Goal: Information Seeking & Learning: Learn about a topic

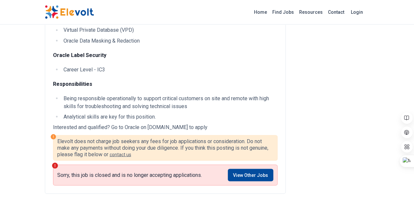
scroll to position [592, 0]
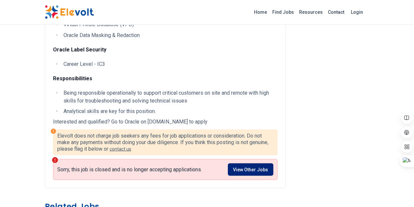
click at [273, 163] on link "View Other Jobs" at bounding box center [251, 169] width 46 height 12
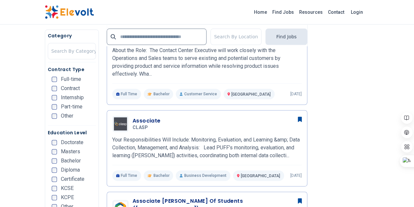
scroll to position [393, 0]
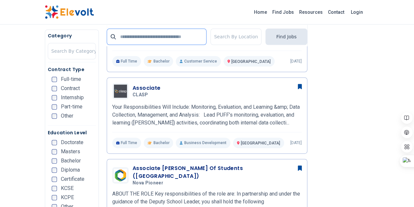
click at [145, 38] on input "text" at bounding box center [157, 36] width 100 height 16
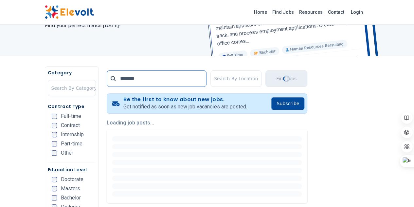
scroll to position [98, 0]
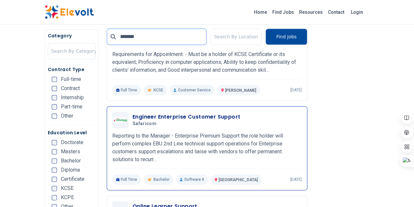
scroll to position [360, 0]
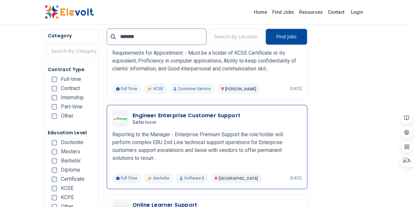
click at [133, 112] on h3 "Engineer Enterprise Customer Support" at bounding box center [187, 116] width 108 height 8
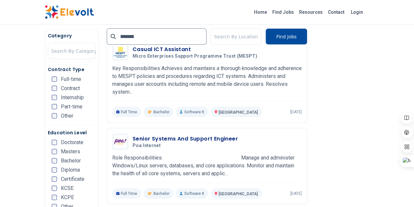
scroll to position [688, 0]
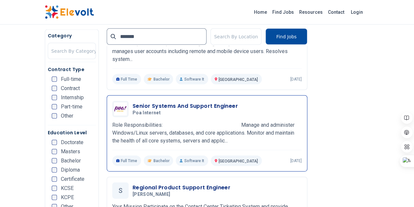
click at [171, 102] on h3 "Senior Systems And Support Engineer" at bounding box center [185, 106] width 105 height 8
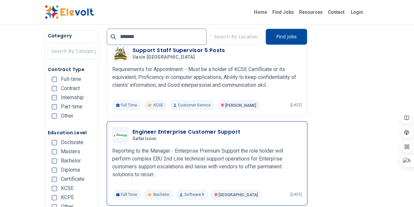
scroll to position [393, 0]
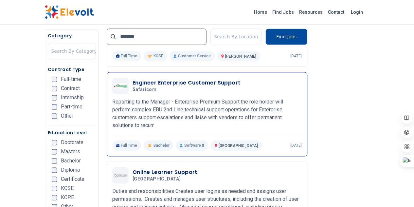
click at [133, 87] on span "Safaricom" at bounding box center [145, 90] width 24 height 6
click at [133, 79] on h3 "Engineer Enterprise Customer Support" at bounding box center [187, 83] width 108 height 8
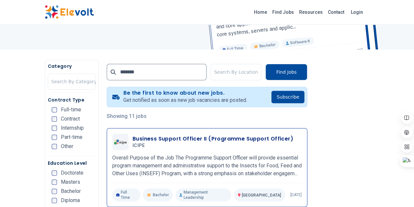
scroll to position [33, 0]
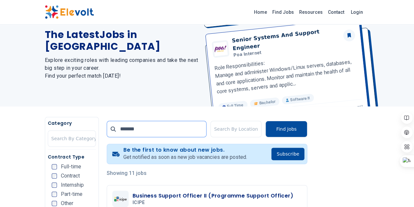
drag, startPoint x: 117, startPoint y: 131, endPoint x: 80, endPoint y: 126, distance: 37.6
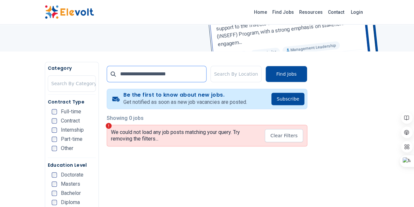
scroll to position [98, 0]
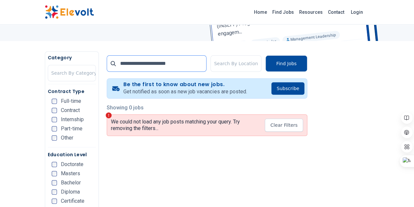
drag, startPoint x: 162, startPoint y: 64, endPoint x: 94, endPoint y: 67, distance: 68.2
click at [107, 67] on input "**********" at bounding box center [157, 63] width 100 height 16
type input "*"
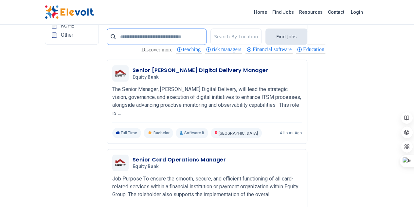
scroll to position [1408, 0]
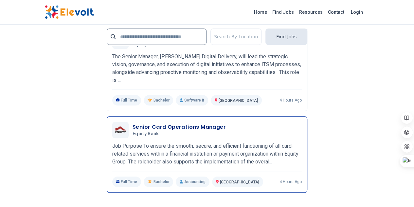
click at [133, 123] on h3 "Senior Card Operations Manager" at bounding box center [179, 127] width 93 height 8
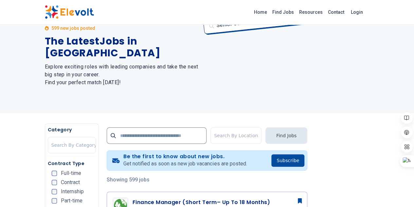
scroll to position [0, 0]
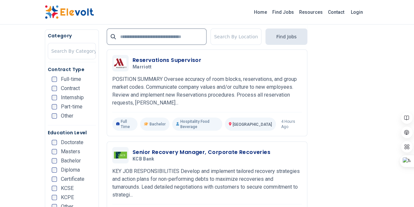
scroll to position [1048, 0]
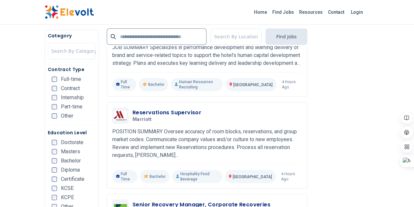
click at [52, 82] on div "Full-time" at bounding box center [66, 79] width 29 height 5
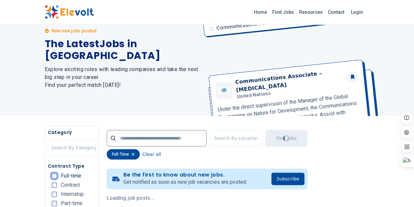
scroll to position [0, 0]
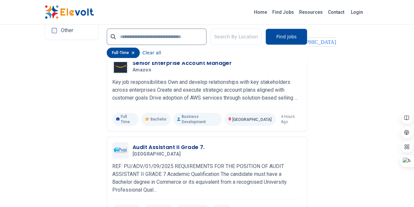
scroll to position [1441, 0]
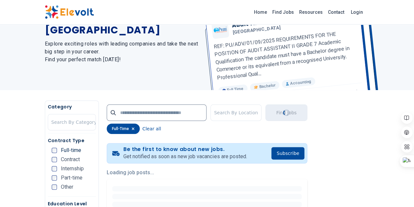
scroll to position [0, 0]
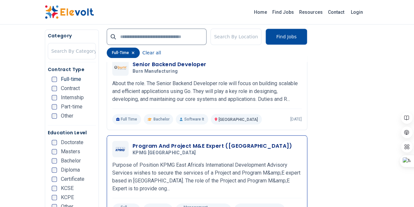
scroll to position [229, 0]
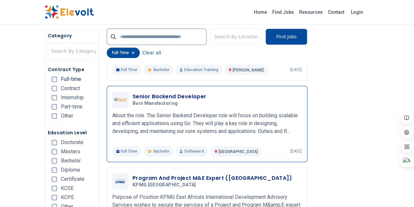
click at [148, 101] on span "Burn Manufacturing" at bounding box center [155, 104] width 45 height 6
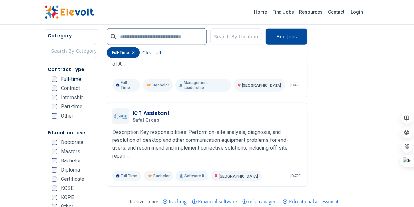
scroll to position [884, 0]
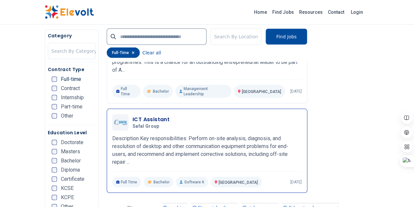
click at [133, 116] on h3 "ICT Assistant" at bounding box center [151, 120] width 37 height 8
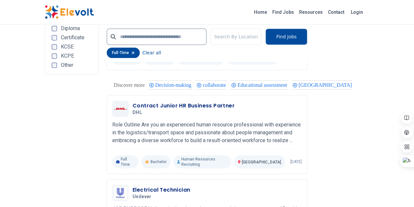
scroll to position [1408, 0]
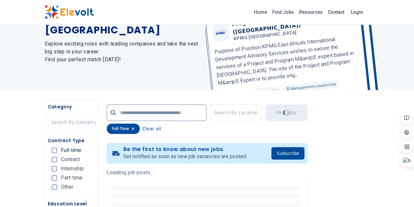
scroll to position [0, 0]
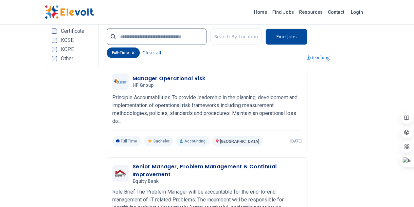
scroll to position [1375, 0]
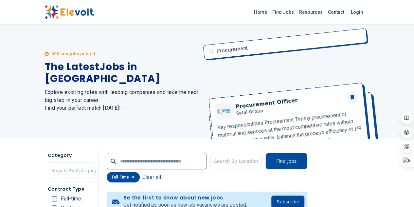
scroll to position [0, 0]
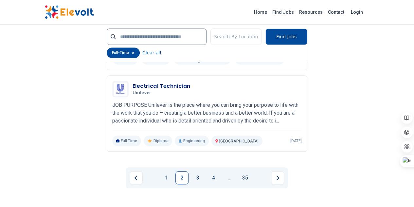
scroll to position [1453, 0]
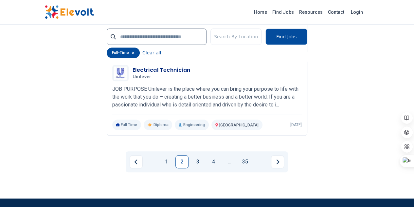
click at [204, 155] on li "3" at bounding box center [199, 161] width 16 height 13
click at [201, 155] on link "3" at bounding box center [197, 161] width 13 height 13
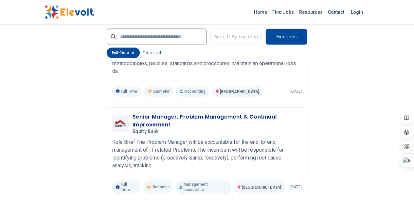
scroll to position [1408, 0]
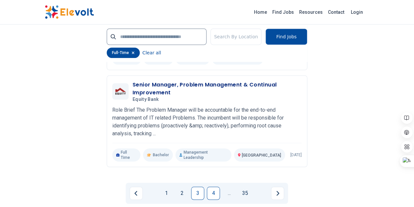
click at [211, 187] on link "4" at bounding box center [213, 193] width 13 height 13
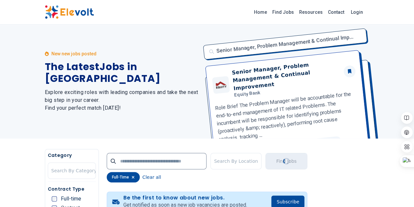
scroll to position [0, 0]
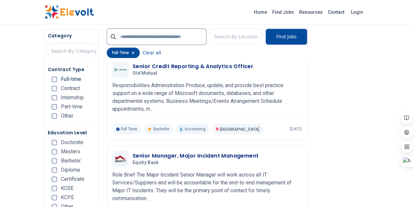
scroll to position [295, 0]
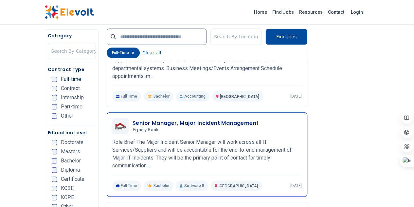
click at [186, 119] on h3 "Senior Manager, Major Incident Management" at bounding box center [196, 123] width 126 height 8
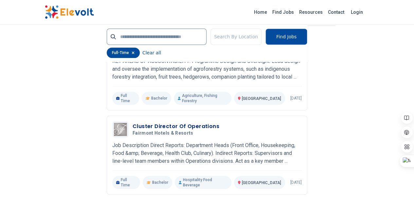
scroll to position [1375, 0]
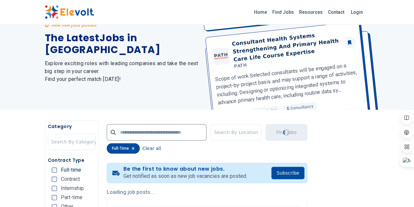
scroll to position [0, 0]
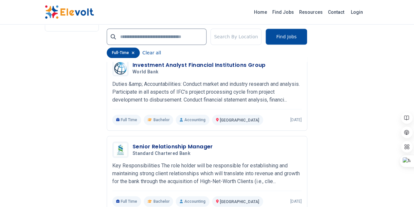
scroll to position [1539, 0]
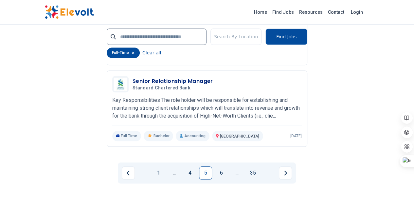
click at [217, 166] on link "6" at bounding box center [221, 172] width 13 height 13
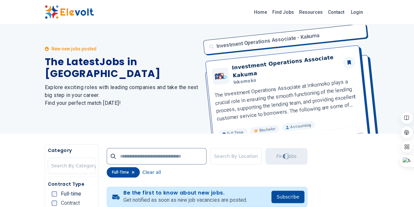
scroll to position [0, 0]
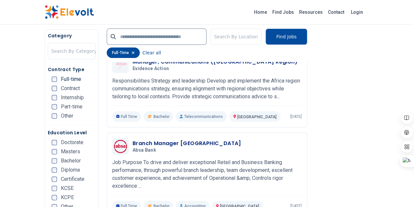
scroll to position [1277, 0]
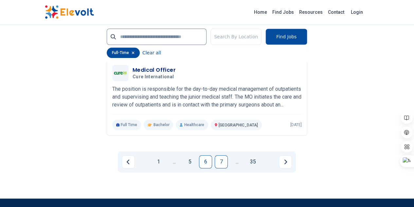
click at [224, 155] on link "7" at bounding box center [221, 161] width 13 height 13
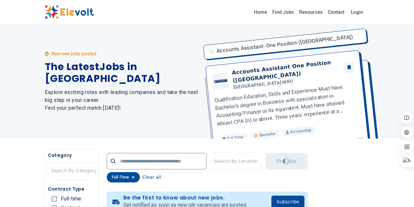
scroll to position [0, 0]
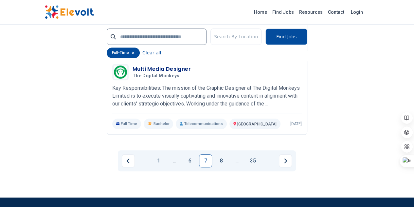
scroll to position [1458, 0]
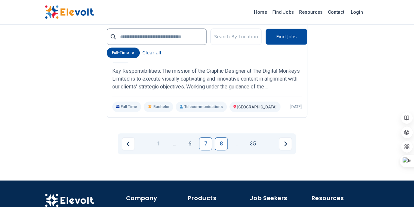
click at [223, 137] on link "8" at bounding box center [221, 143] width 13 height 13
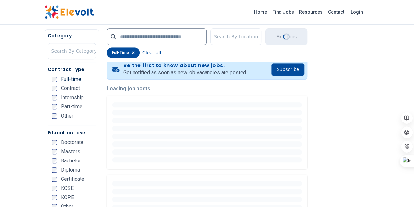
scroll to position [164, 0]
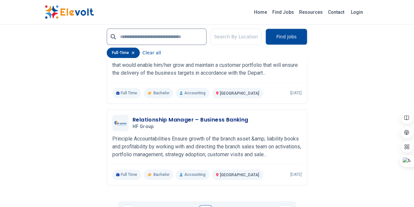
scroll to position [1572, 0]
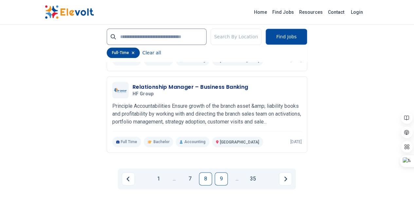
click at [217, 172] on link "9" at bounding box center [221, 178] width 13 height 13
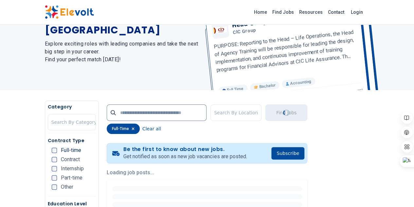
scroll to position [0, 0]
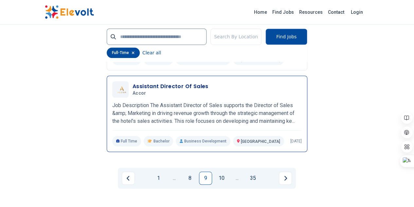
scroll to position [1473, 0]
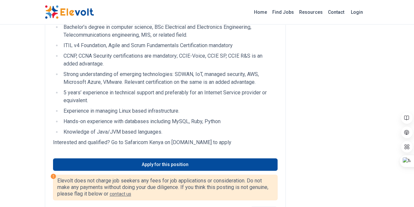
scroll to position [360, 0]
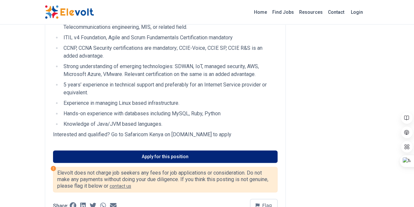
click at [144, 150] on link "Apply for this position" at bounding box center [165, 156] width 225 height 12
click at [150, 150] on link "Apply for this position" at bounding box center [165, 156] width 225 height 12
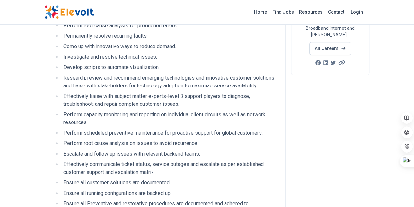
scroll to position [98, 0]
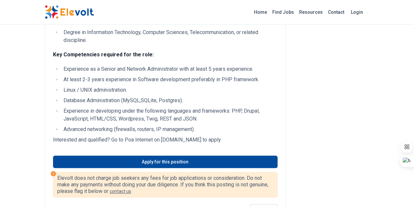
scroll to position [229, 0]
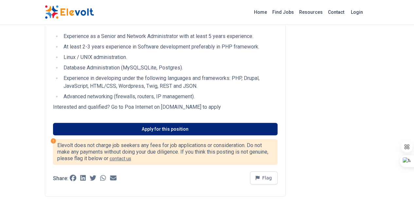
click at [157, 123] on link "Apply for this position" at bounding box center [165, 129] width 225 height 12
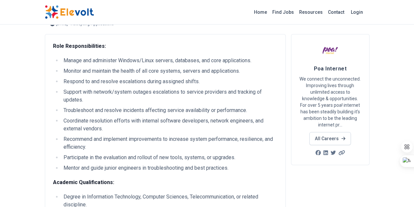
scroll to position [0, 0]
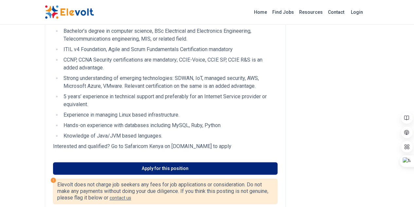
scroll to position [367, 0]
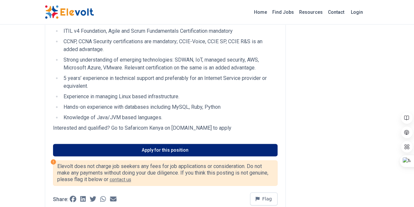
click at [140, 144] on link "Apply for this position" at bounding box center [165, 150] width 225 height 12
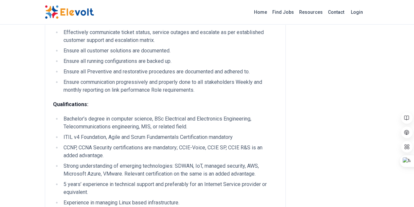
scroll to position [236, 0]
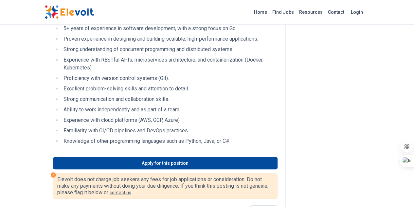
scroll to position [262, 0]
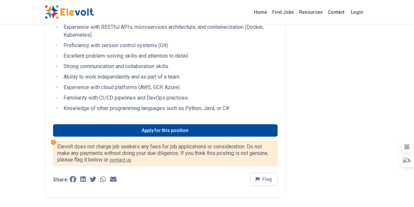
click at [148, 124] on link "Apply for this position" at bounding box center [165, 130] width 225 height 12
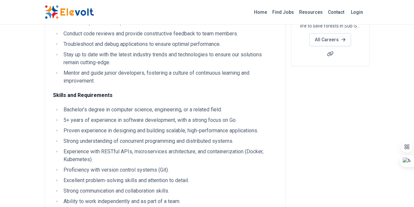
scroll to position [98, 0]
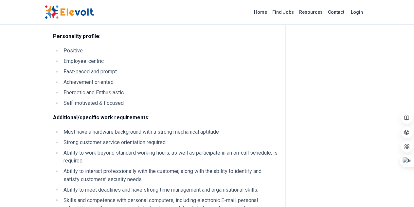
scroll to position [491, 0]
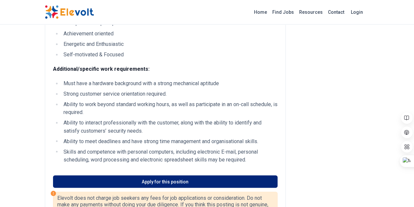
click at [138, 175] on link "Apply for this position" at bounding box center [165, 181] width 225 height 12
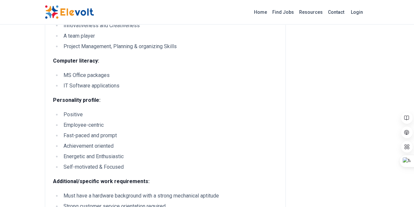
scroll to position [360, 0]
